Goal: Task Accomplishment & Management: Manage account settings

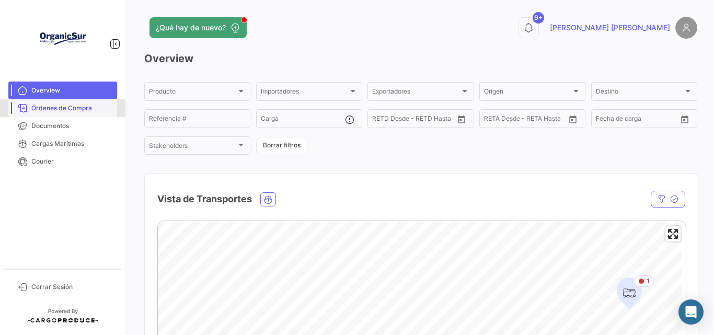
click at [80, 107] on span "Órdenes de Compra" at bounding box center [72, 107] width 82 height 9
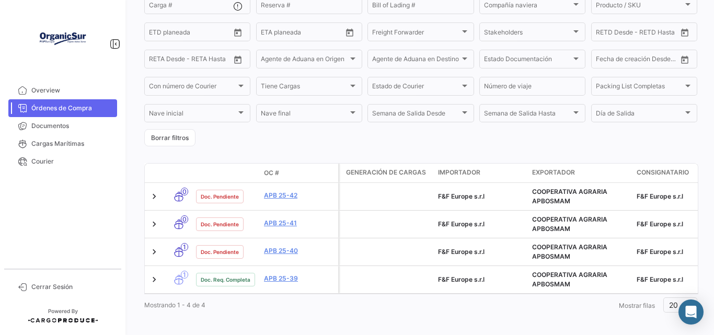
scroll to position [166, 0]
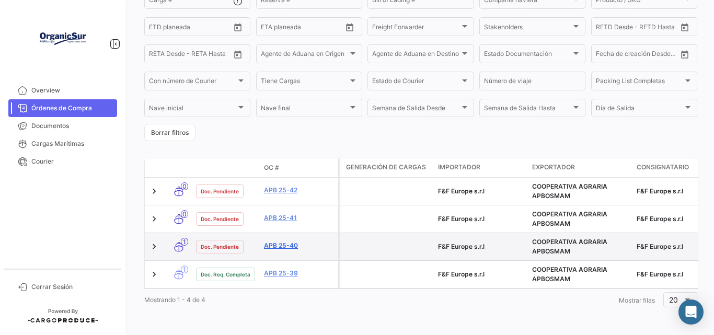
click at [287, 241] on link "APB 25-40" at bounding box center [299, 245] width 70 height 9
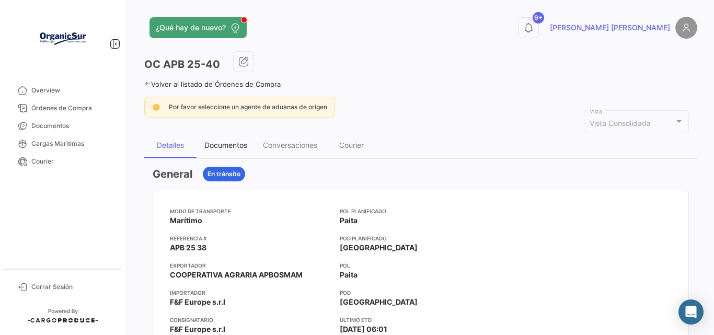
click at [220, 140] on div "Documentos" at bounding box center [225, 145] width 59 height 25
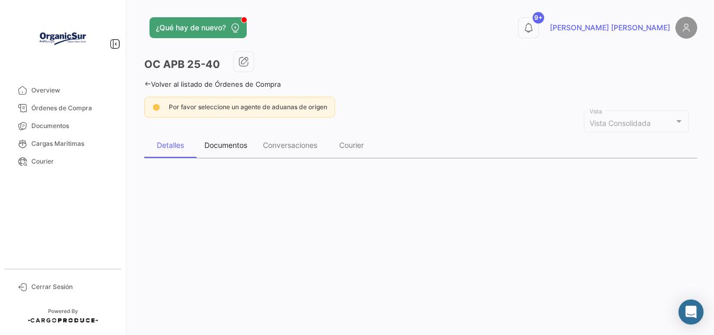
click at [220, 140] on div "Documentos" at bounding box center [225, 145] width 59 height 25
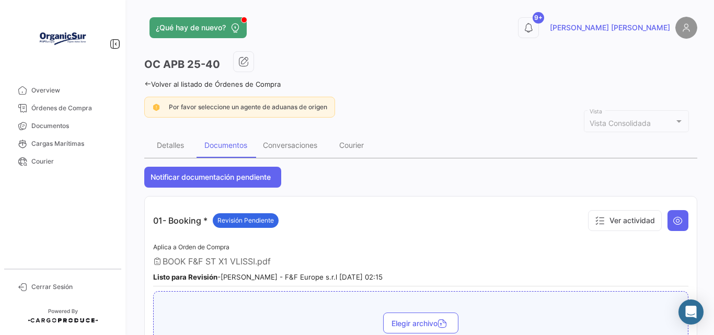
click at [259, 86] on link "Volver al listado de Órdenes de Compra" at bounding box center [212, 84] width 136 height 8
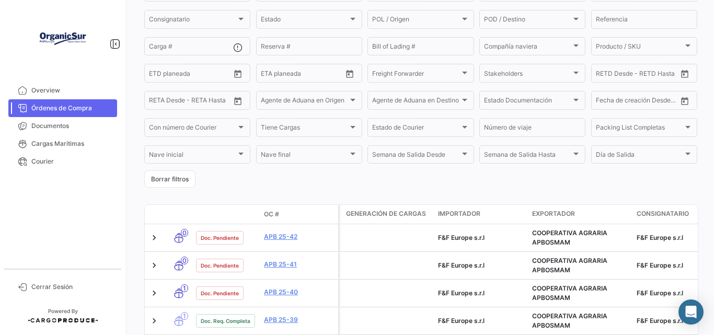
scroll to position [146, 0]
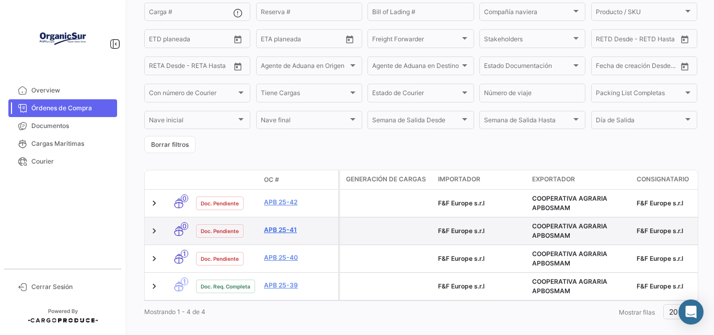
click at [284, 230] on link "APB 25-41" at bounding box center [299, 229] width 70 height 9
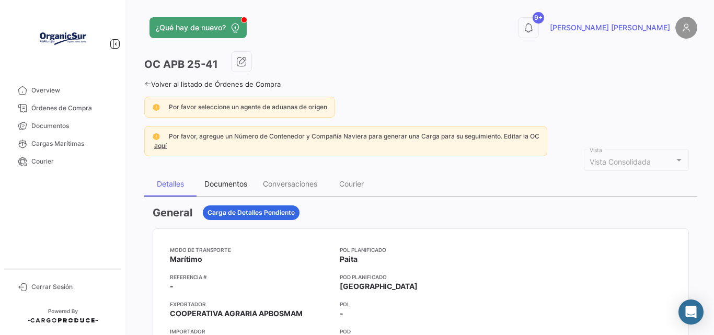
click at [229, 182] on div "Documentos" at bounding box center [225, 183] width 43 height 9
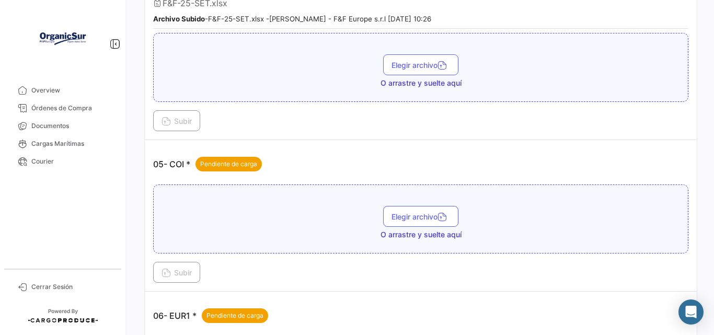
scroll to position [773, 0]
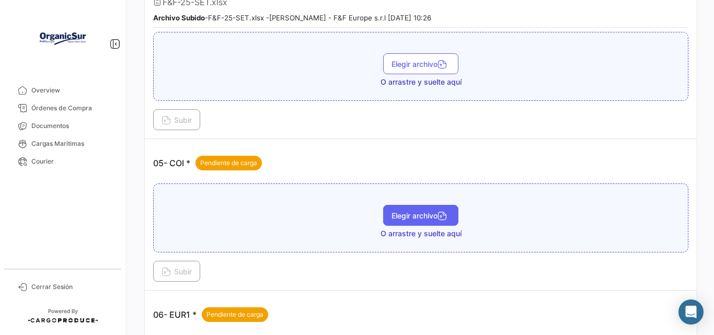
click at [399, 220] on button "Elegir archivo" at bounding box center [420, 215] width 75 height 21
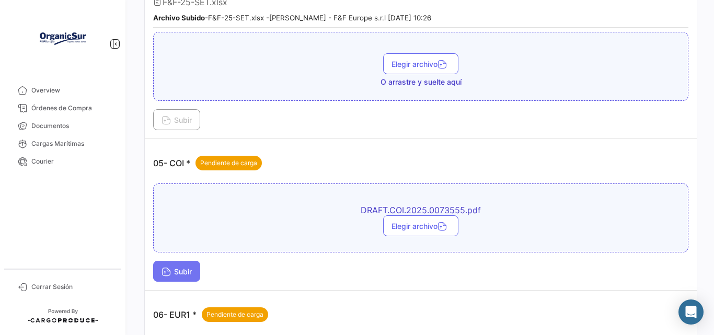
click at [191, 271] on span "Subir" at bounding box center [176, 271] width 30 height 9
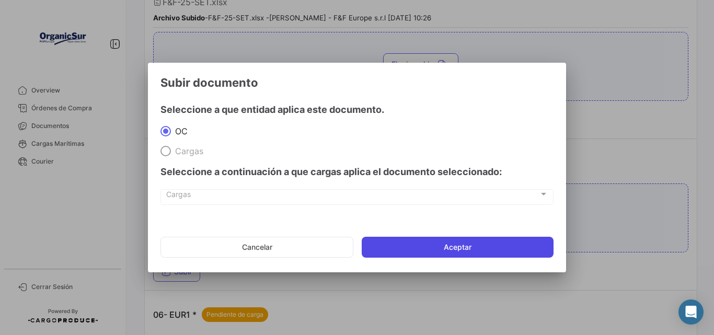
click at [451, 248] on button "Aceptar" at bounding box center [458, 247] width 192 height 21
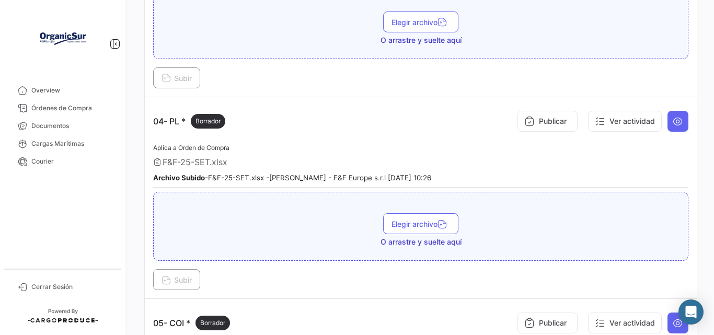
scroll to position [606, 0]
